Goal: Book appointment/travel/reservation

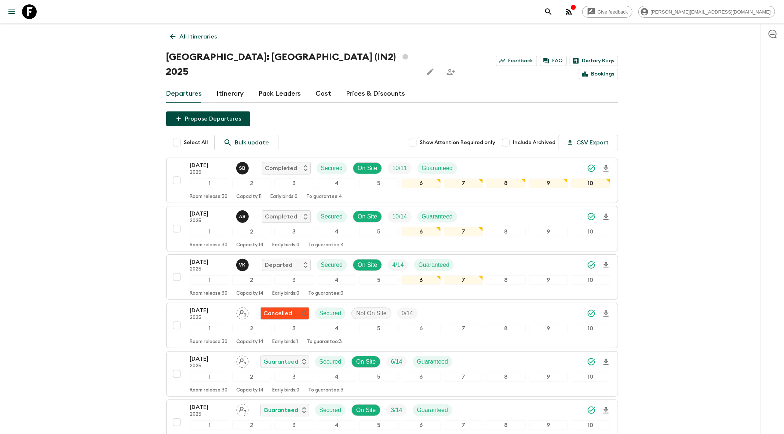
click at [613, 7] on div "Give feedback [PERSON_NAME][EMAIL_ADDRESS][DOMAIN_NAME]" at bounding box center [392, 11] width 784 height 23
click at [553, 13] on icon "search adventures" at bounding box center [548, 11] width 9 height 9
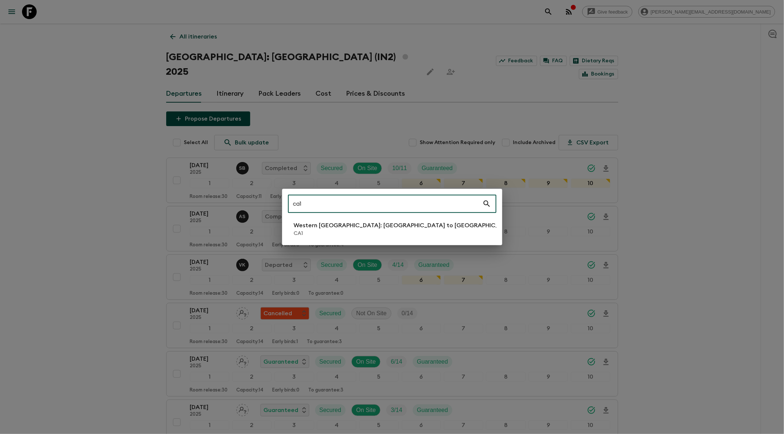
type input "ca1"
click at [319, 227] on p "Western [GEOGRAPHIC_DATA]: [GEOGRAPHIC_DATA] to [GEOGRAPHIC_DATA]" at bounding box center [405, 225] width 223 height 9
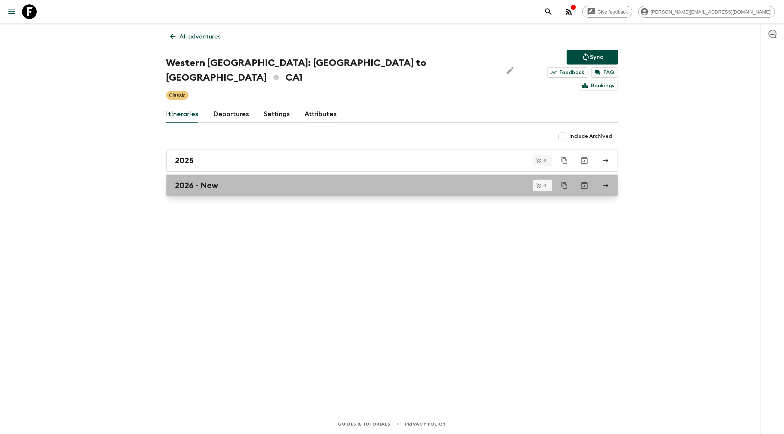
click at [289, 177] on link "2026 - New" at bounding box center [392, 186] width 452 height 22
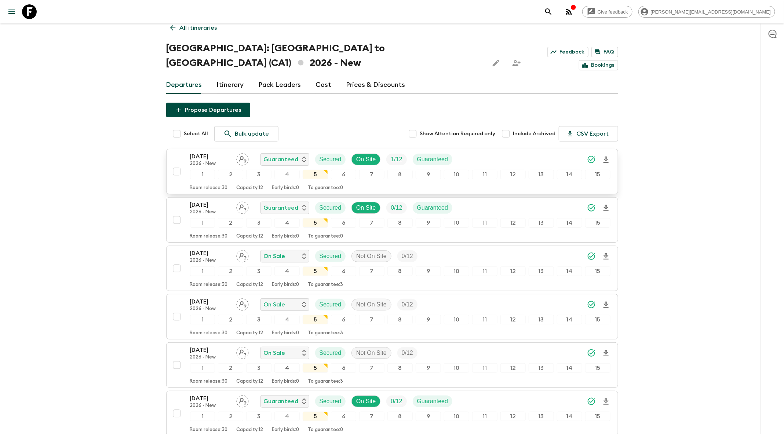
scroll to position [10, 0]
